Goal: Task Accomplishment & Management: Manage account settings

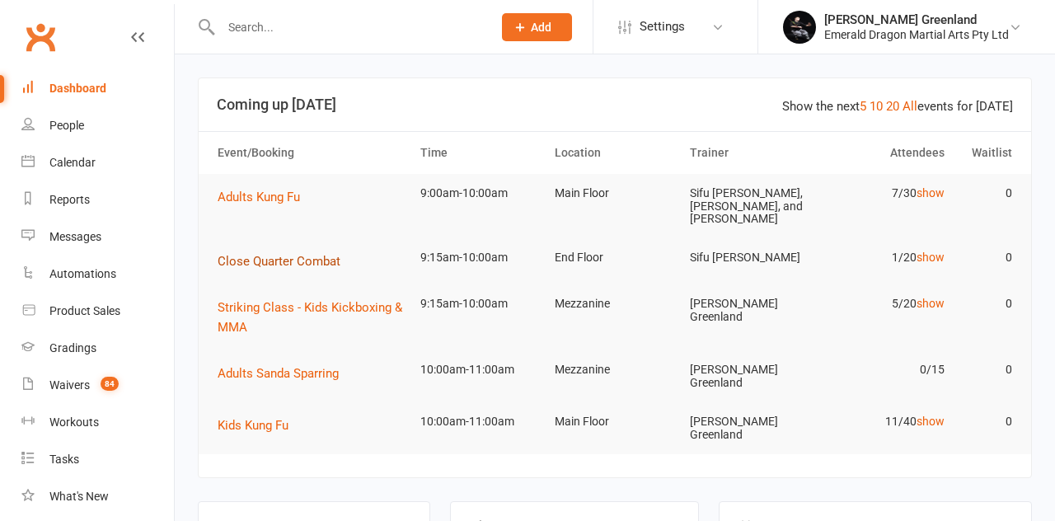
click at [295, 262] on span "Close Quarter Combat" at bounding box center [279, 261] width 123 height 15
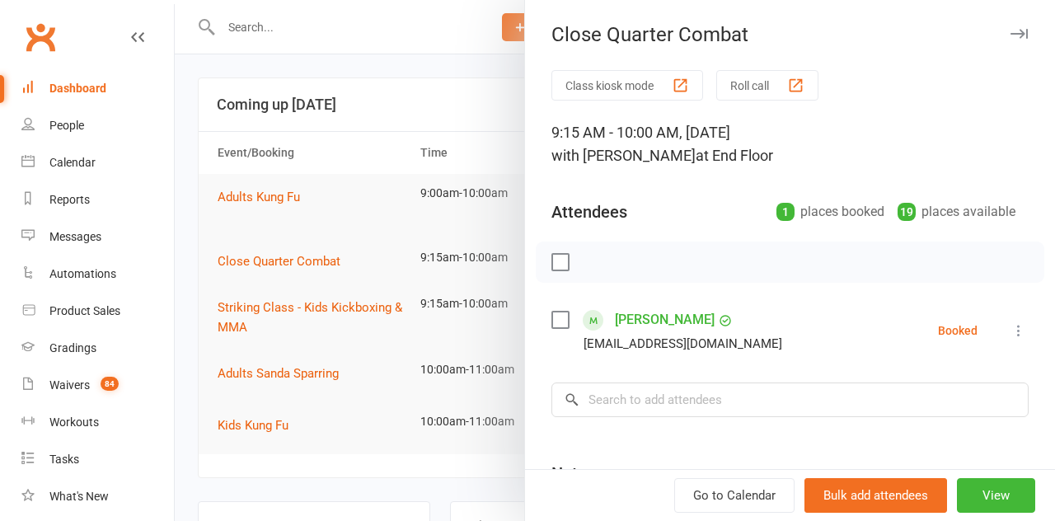
click at [328, 316] on div at bounding box center [615, 260] width 880 height 521
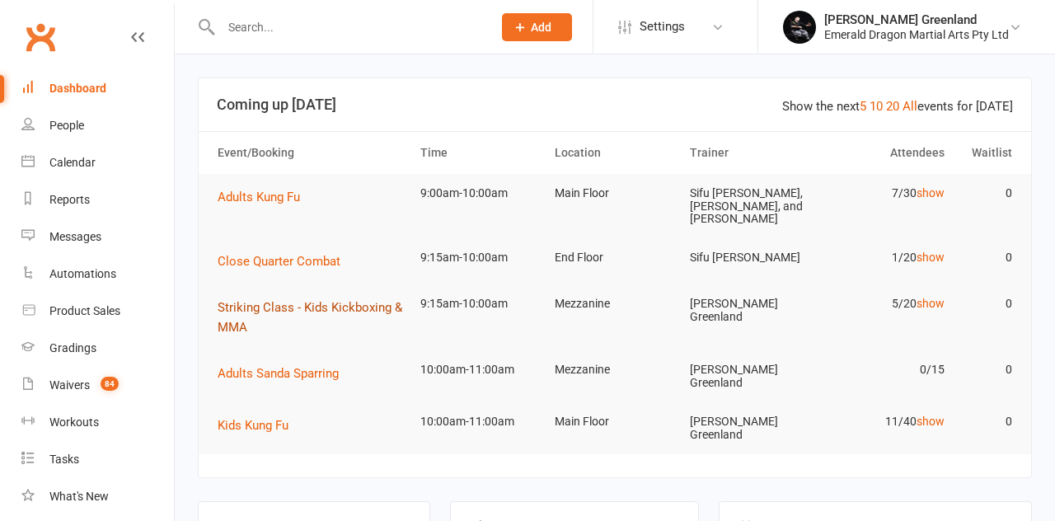
click at [276, 315] on button "Striking Class - Kids Kickboxing & MMA" at bounding box center [312, 317] width 188 height 40
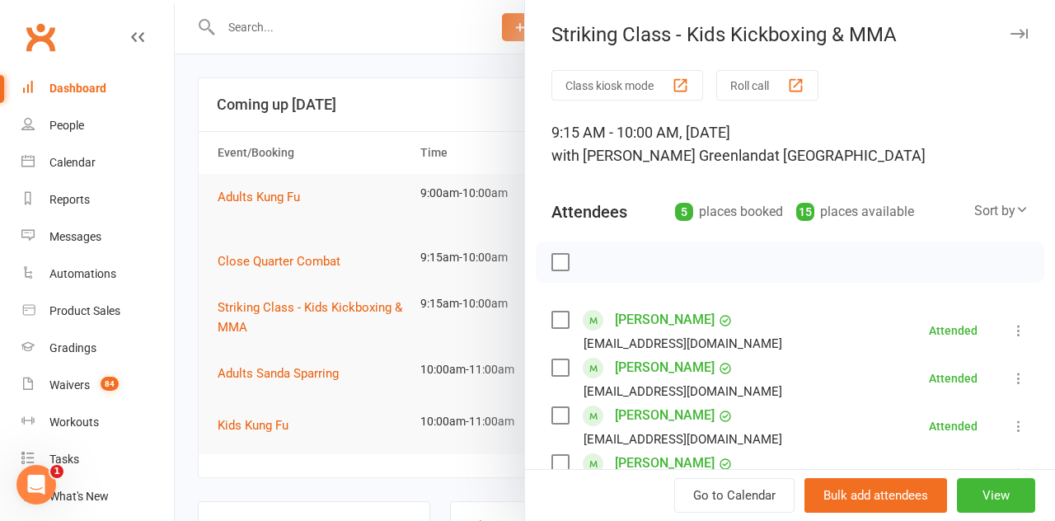
click at [565, 319] on label at bounding box center [559, 319] width 16 height 16
click at [552, 364] on label at bounding box center [559, 367] width 16 height 16
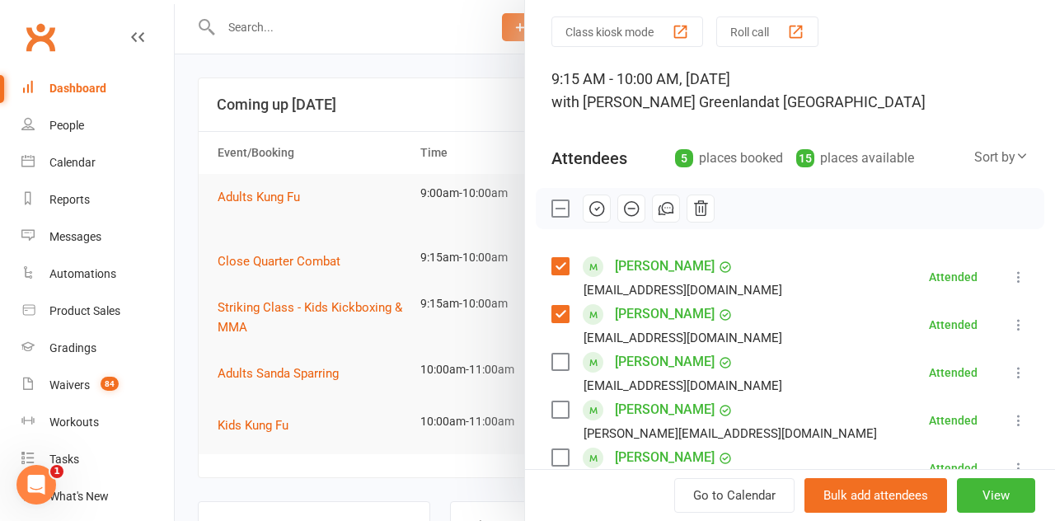
scroll to position [111, 0]
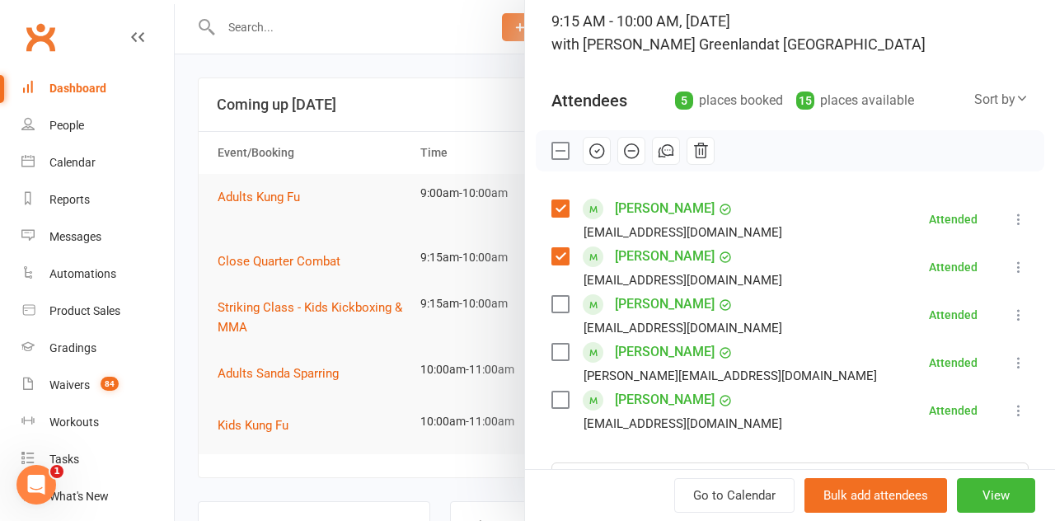
click at [554, 310] on label at bounding box center [559, 304] width 16 height 16
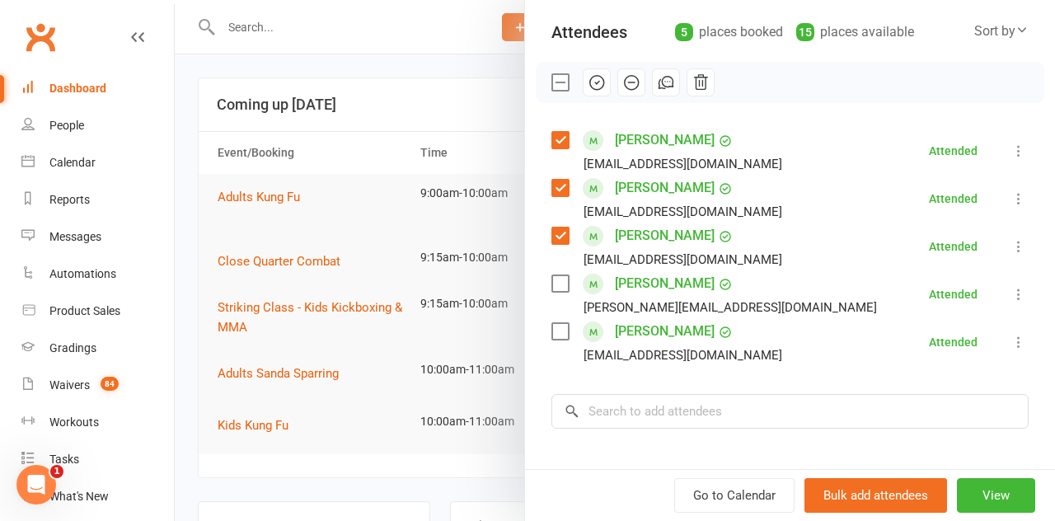
scroll to position [186, 0]
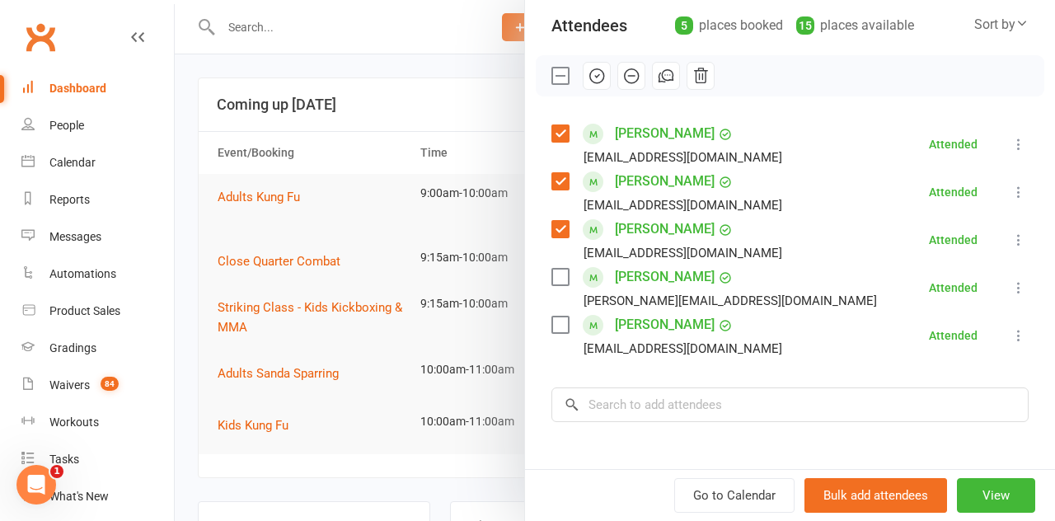
click at [560, 283] on label at bounding box center [559, 277] width 16 height 16
click at [565, 330] on label at bounding box center [559, 324] width 16 height 16
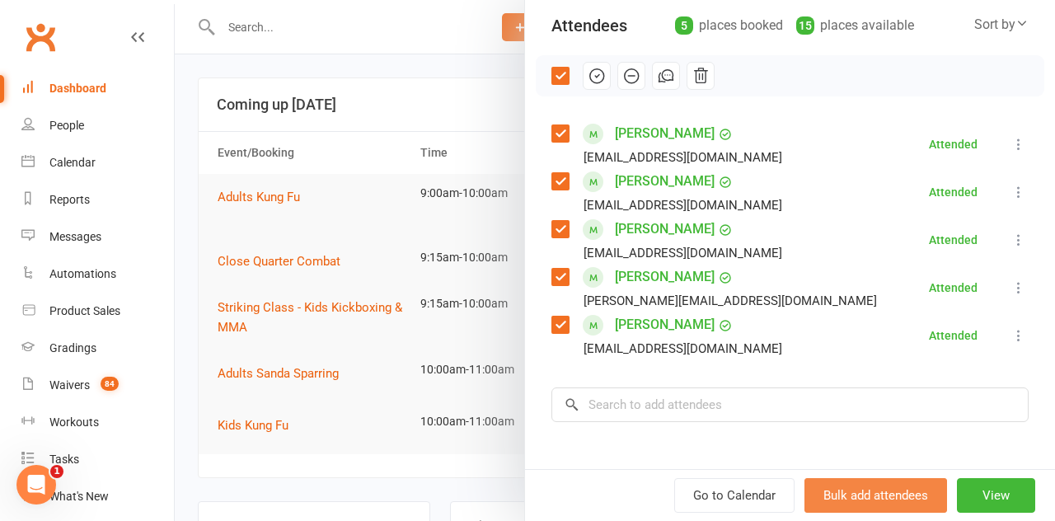
click at [883, 509] on button "Bulk add attendees" at bounding box center [875, 495] width 143 height 35
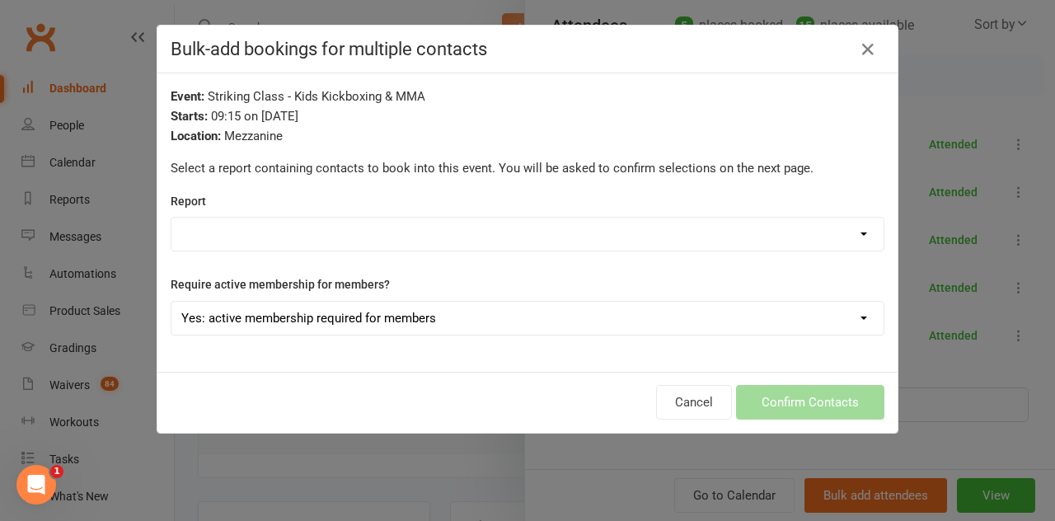
click at [648, 231] on select "Active Trials Adults BBC Adults kickboxing Adults Kung Fu Adults Kung Fu Ranks …" at bounding box center [527, 234] width 712 height 33
click at [695, 303] on select "Yes: active membership required for members No: all bookings will be free class…" at bounding box center [527, 318] width 712 height 33
click at [583, 392] on div "Cancel Confirm Contacts" at bounding box center [527, 402] width 740 height 61
click at [820, 405] on div "Cancel Confirm Contacts" at bounding box center [527, 402] width 740 height 61
click at [864, 74] on div "Event: Striking Class - Kids Kickboxing & MMA Starts: 09:15 on [DATE] Location:…" at bounding box center [527, 222] width 740 height 298
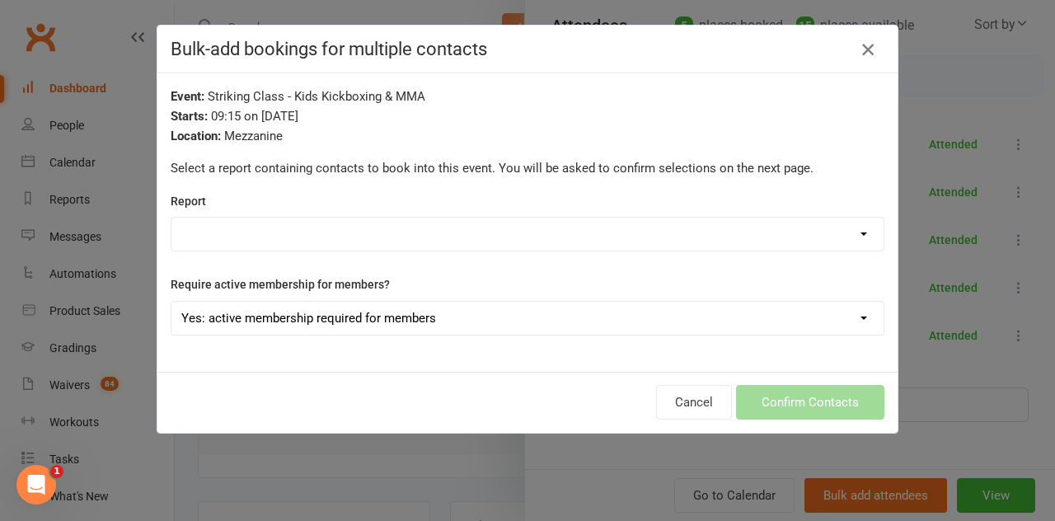
click at [864, 59] on icon "button" at bounding box center [868, 50] width 20 height 20
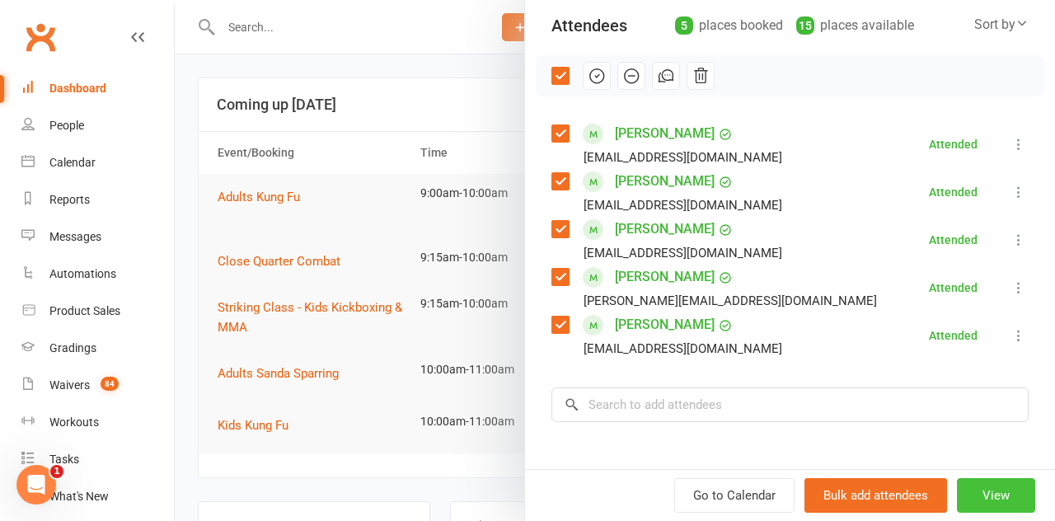
click at [989, 508] on button "View" at bounding box center [996, 495] width 78 height 35
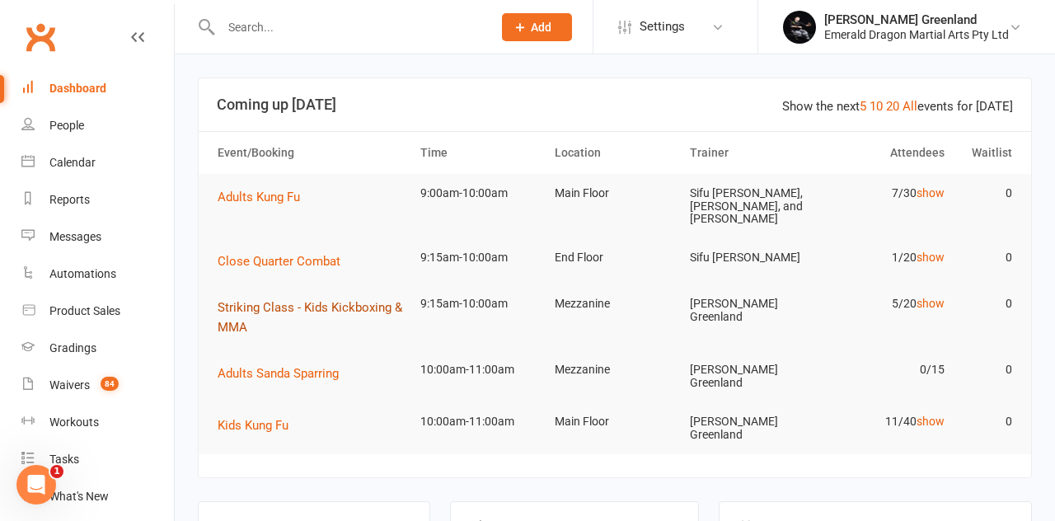
click at [276, 318] on button "Striking Class - Kids Kickboxing & MMA" at bounding box center [312, 317] width 188 height 40
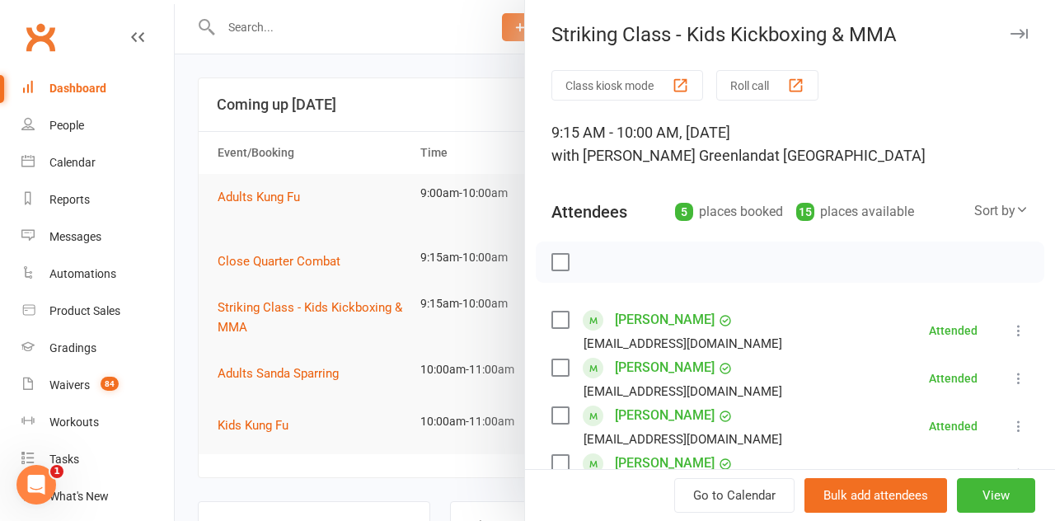
click at [552, 260] on label at bounding box center [559, 262] width 16 height 16
click at [601, 274] on button "button" at bounding box center [597, 262] width 28 height 28
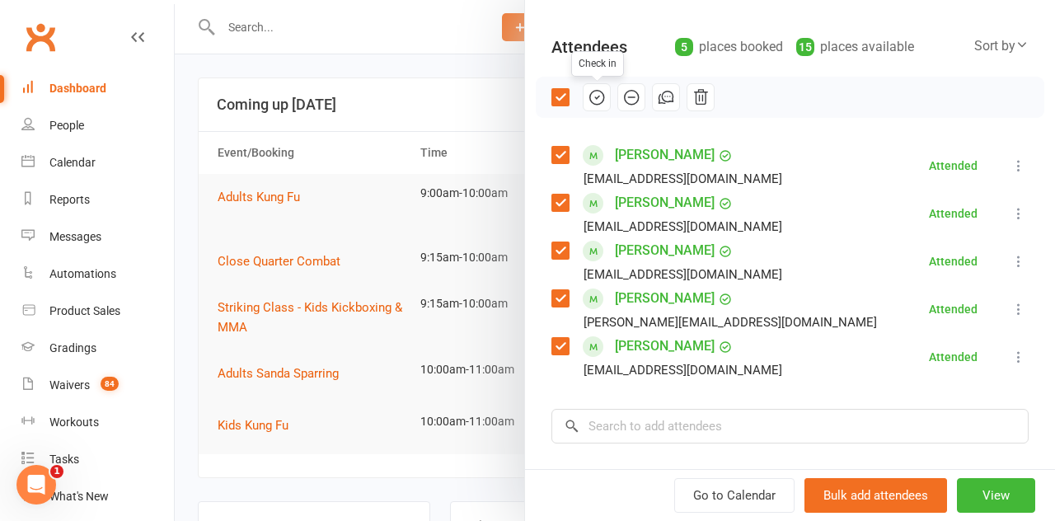
scroll to position [160, 0]
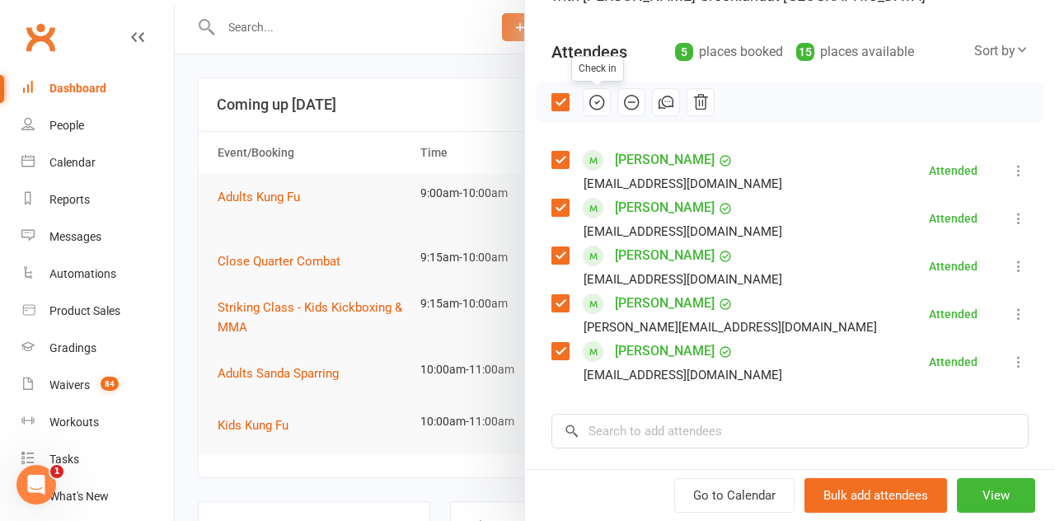
click at [602, 106] on icon "button" at bounding box center [596, 102] width 18 height 18
